Goal: Check status: Check status

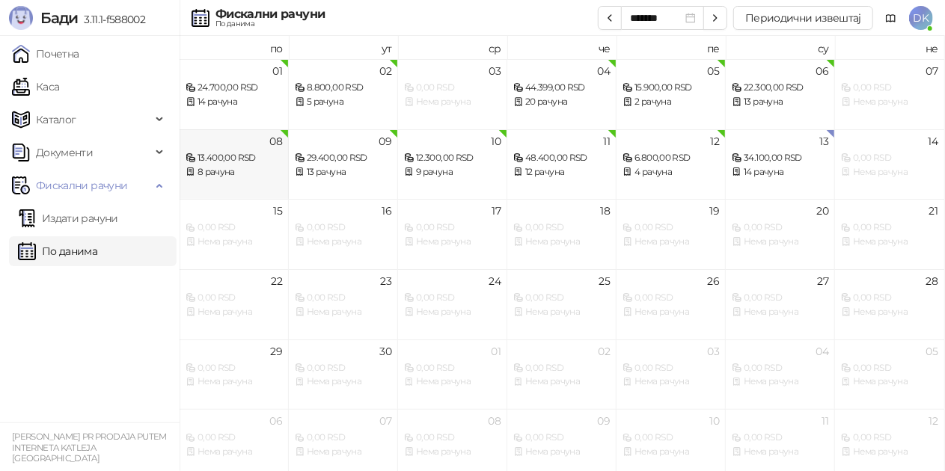
click at [257, 168] on div "8 рачуна" at bounding box center [234, 172] width 97 height 14
click at [340, 167] on div "13 рачуна" at bounding box center [343, 172] width 97 height 14
click at [468, 169] on div "9 рачуна" at bounding box center [452, 172] width 97 height 14
click at [554, 183] on div "11 48.400,00 RSD 12 рачуна" at bounding box center [561, 164] width 109 height 70
click at [569, 165] on div "12 рачуна" at bounding box center [561, 172] width 97 height 14
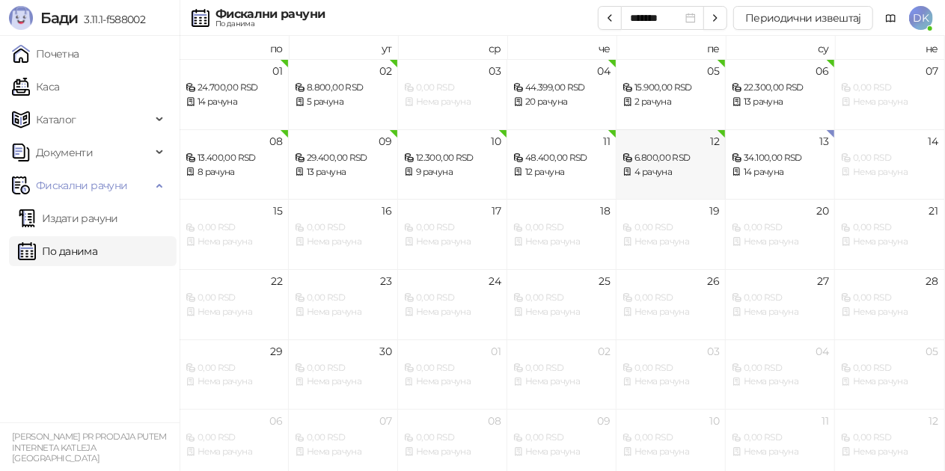
click at [654, 169] on div "4 рачуна" at bounding box center [671, 172] width 97 height 14
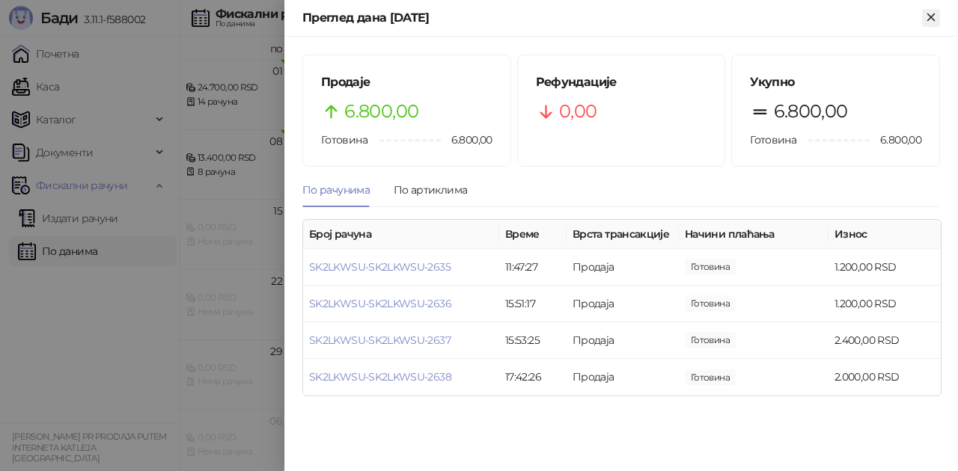
click at [938, 17] on button "Close" at bounding box center [931, 18] width 18 height 18
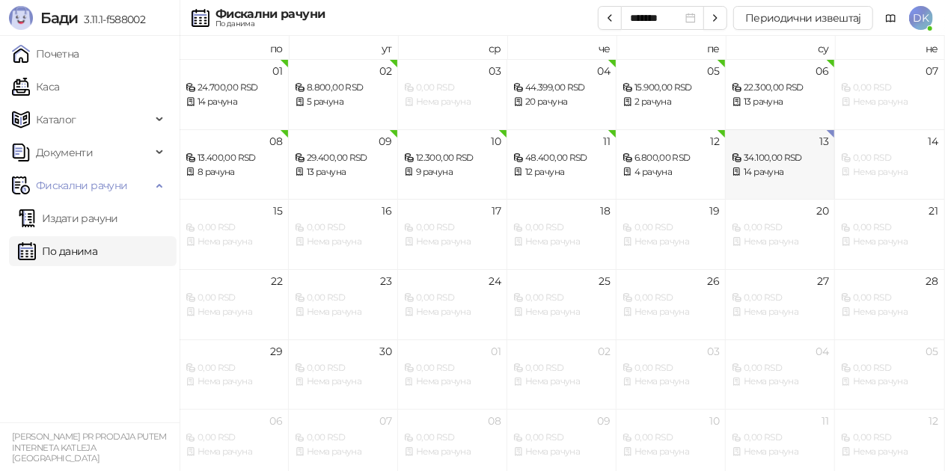
click at [768, 182] on div "13 34.100,00 RSD 14 рачуна" at bounding box center [780, 164] width 109 height 70
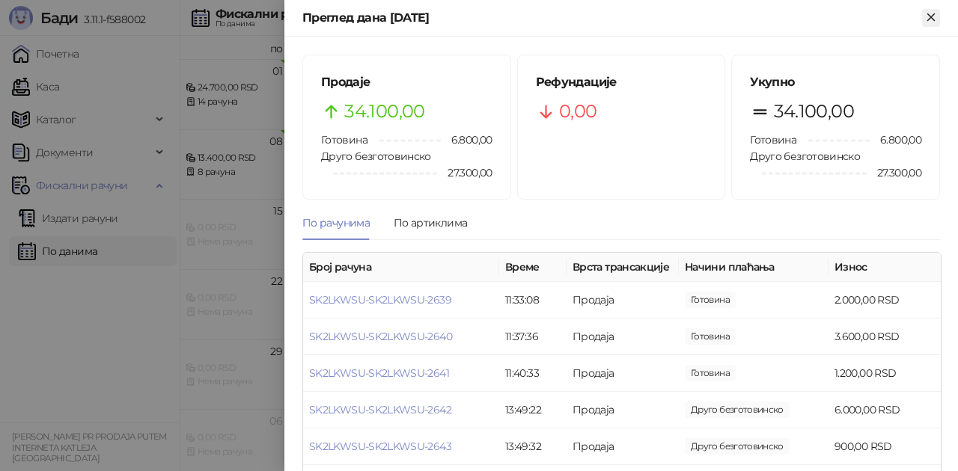
click at [929, 13] on icon "Close" at bounding box center [930, 16] width 13 height 13
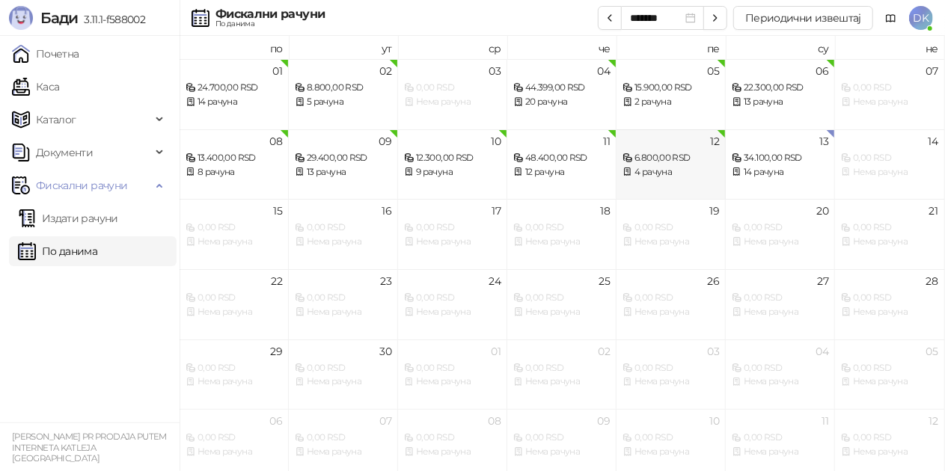
click at [670, 153] on div "6.800,00 RSD" at bounding box center [671, 158] width 97 height 14
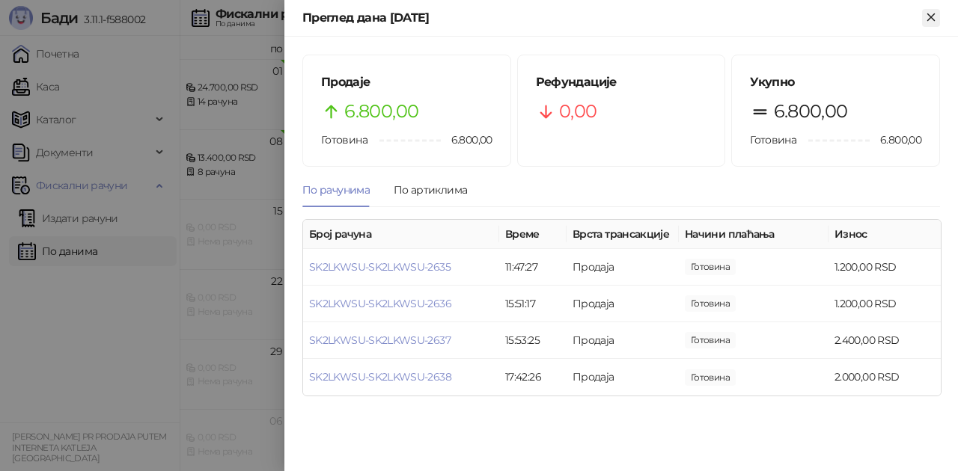
click at [936, 12] on icon "Close" at bounding box center [930, 16] width 13 height 13
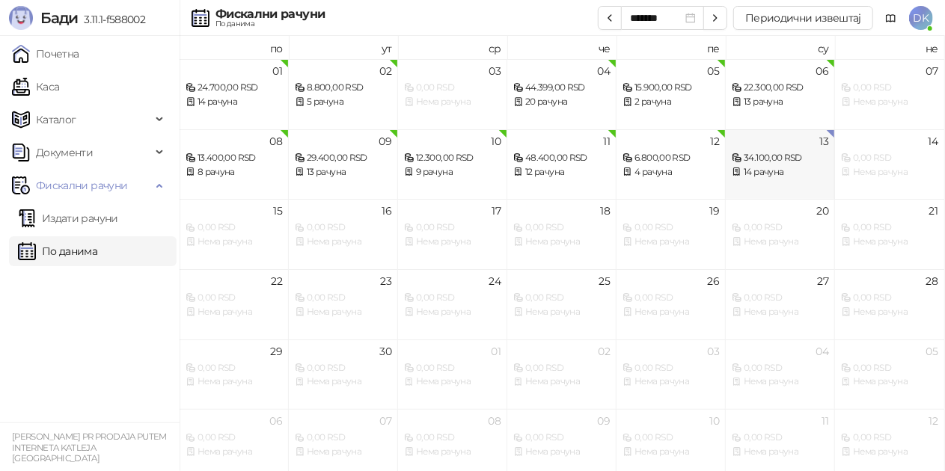
click at [771, 181] on div "13 34.100,00 RSD 14 рачуна" at bounding box center [780, 164] width 109 height 70
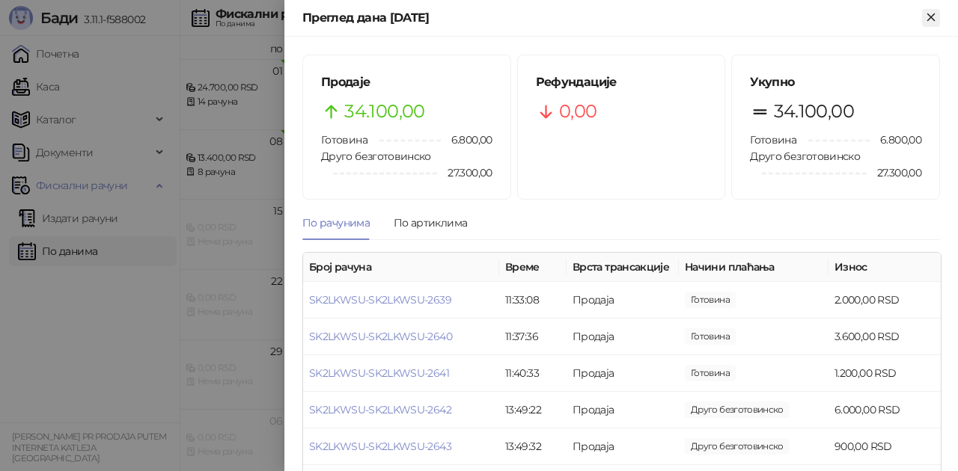
click at [925, 18] on icon "Close" at bounding box center [930, 16] width 13 height 13
